Goal: Information Seeking & Learning: Learn about a topic

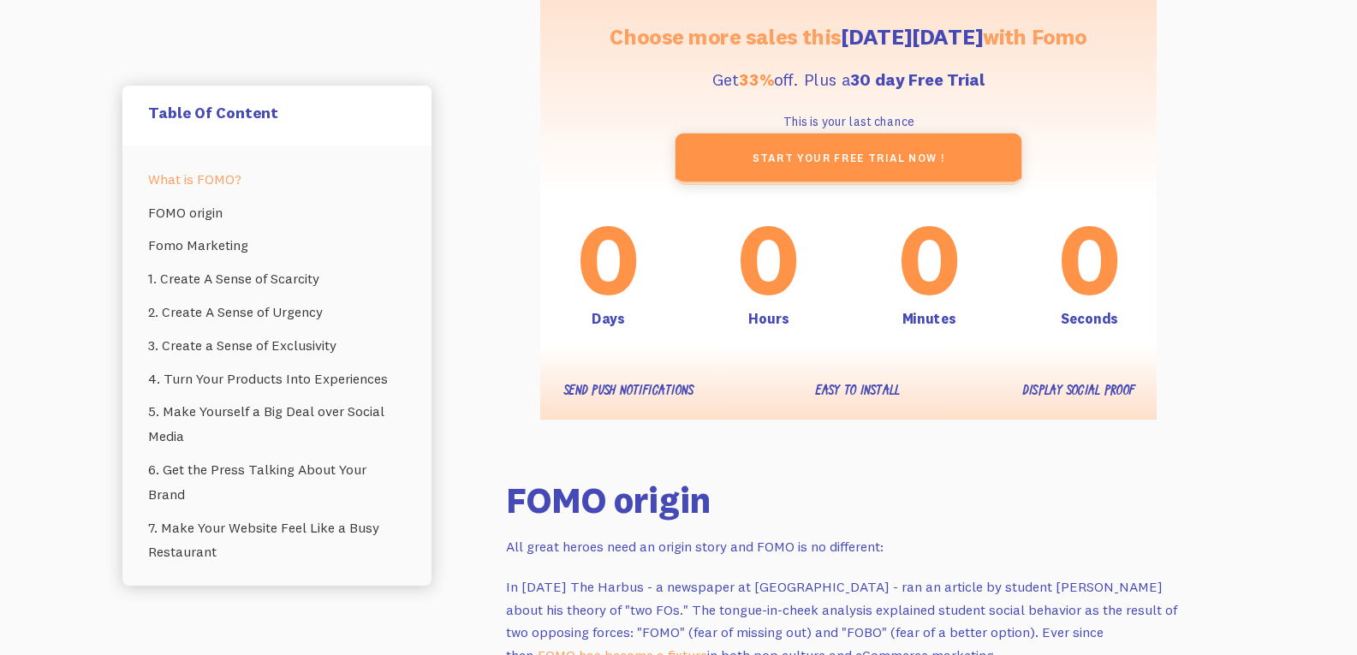
scroll to position [1284, 0]
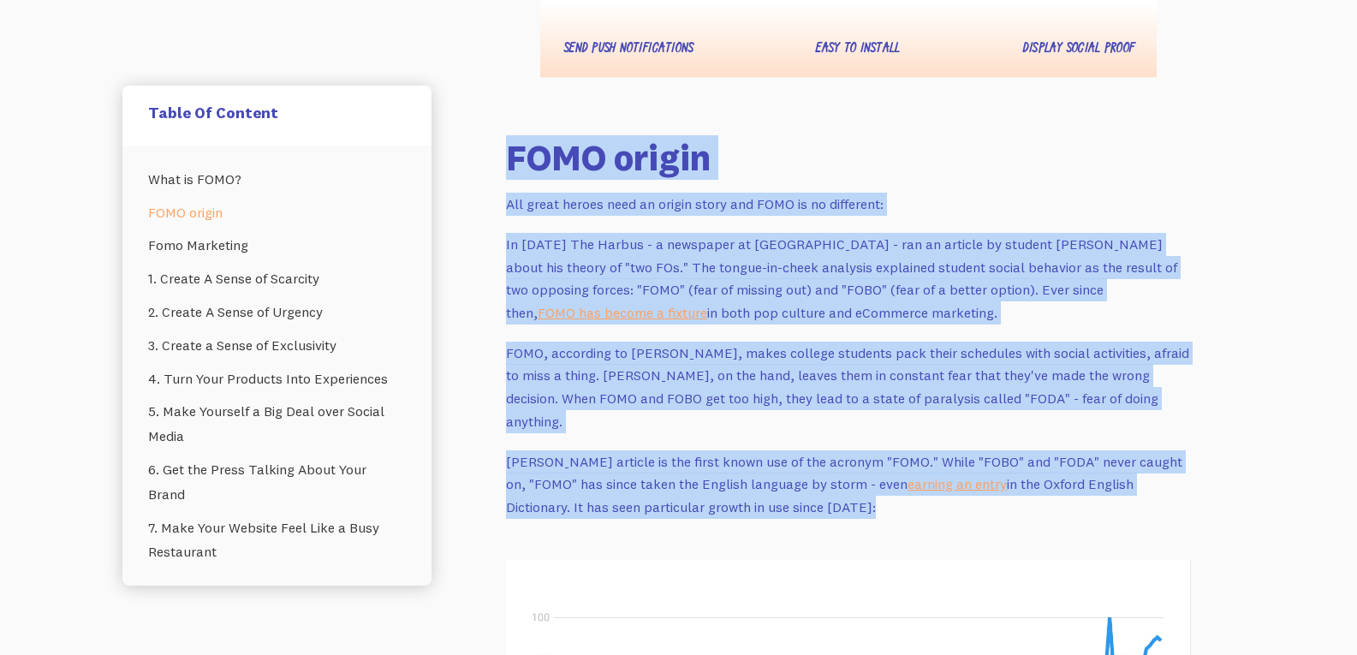
drag, startPoint x: 462, startPoint y: 149, endPoint x: 1062, endPoint y: 478, distance: 684.4
